Goal: Navigation & Orientation: Find specific page/section

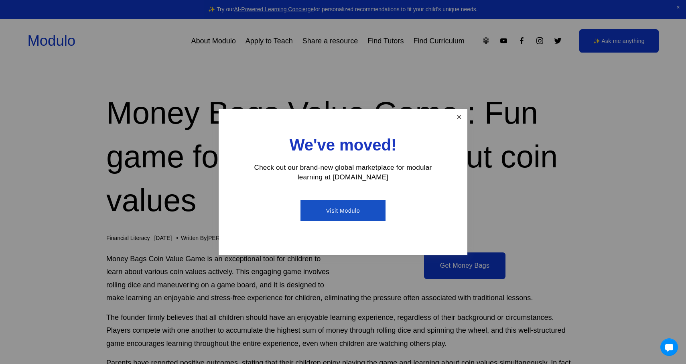
click at [461, 116] on link "Close" at bounding box center [459, 117] width 14 height 14
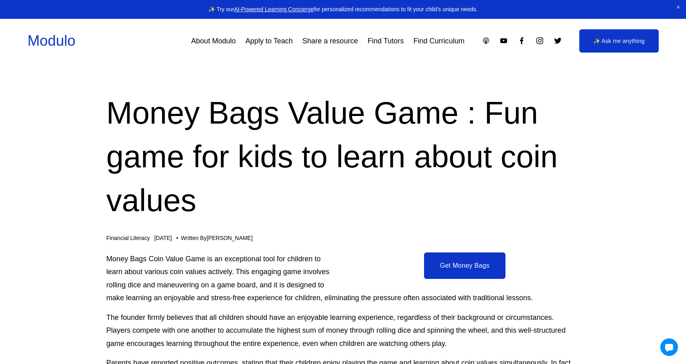
click at [311, 41] on link "Share a resource" at bounding box center [329, 41] width 55 height 14
click at [57, 39] on link "Modulo" at bounding box center [51, 40] width 48 height 16
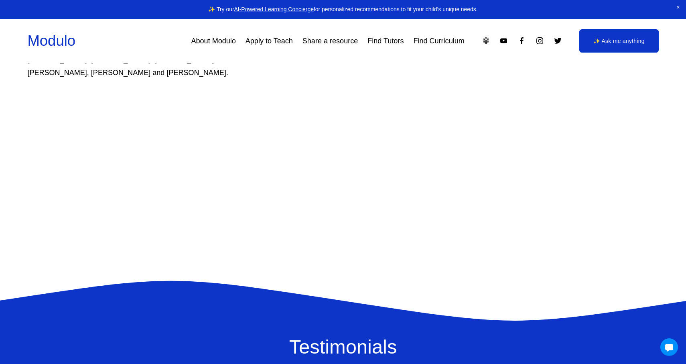
scroll to position [630, 0]
